Goal: Information Seeking & Learning: Learn about a topic

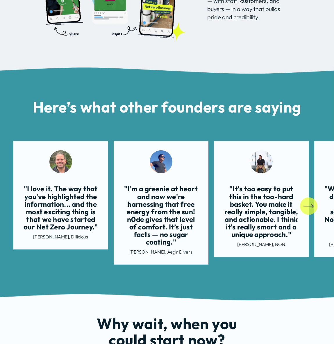
scroll to position [697, 0]
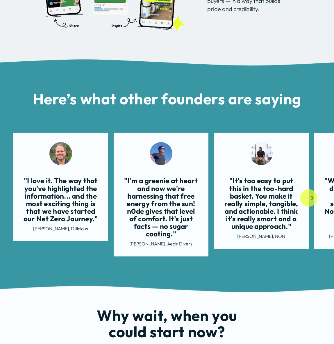
click at [309, 202] on icon "\a \a \a Next\a \a" at bounding box center [308, 198] width 10 height 10
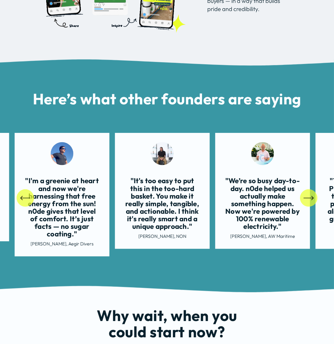
click at [309, 202] on icon "\a \a \a Next\a \a" at bounding box center [308, 198] width 10 height 10
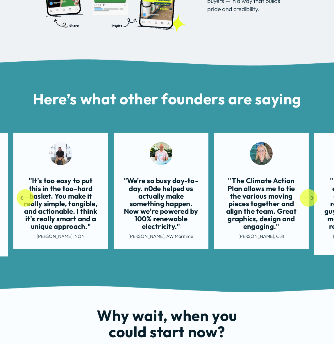
click at [309, 202] on icon "\a \a \a Next\a \a" at bounding box center [308, 198] width 10 height 10
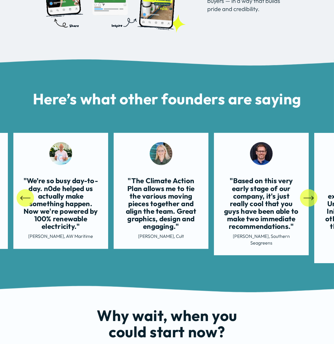
click at [309, 202] on icon "\a \a \a Next\a \a" at bounding box center [308, 198] width 10 height 10
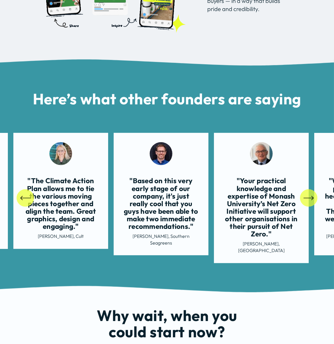
click at [309, 202] on icon "\a \a \a Next\a \a" at bounding box center [308, 198] width 10 height 10
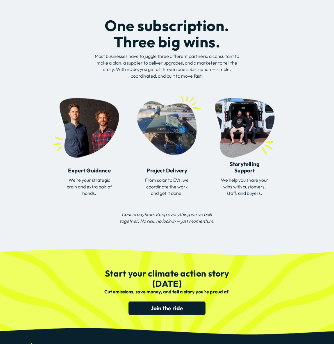
scroll to position [1297, 0]
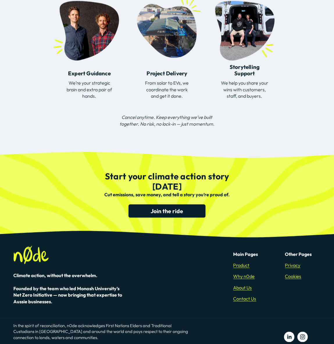
click at [243, 284] on link "About Us" at bounding box center [242, 287] width 19 height 6
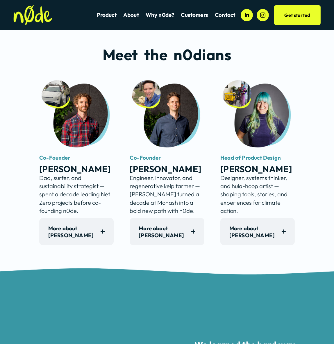
scroll to position [289, 0]
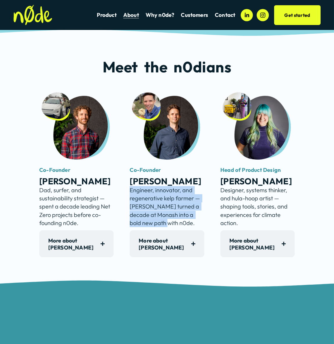
drag, startPoint x: 129, startPoint y: 197, endPoint x: 197, endPoint y: 227, distance: 74.1
click at [197, 227] on div "Meet the n0dians Co-Founder Engineer, innovator, and regenerative kelp farmer —…" at bounding box center [167, 158] width 334 height 199
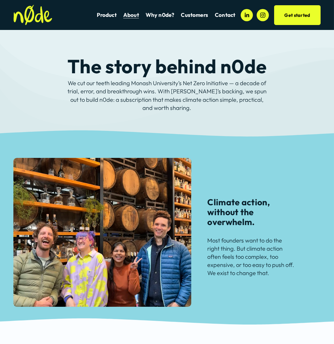
scroll to position [0, 0]
